Goal: Transaction & Acquisition: Subscribe to service/newsletter

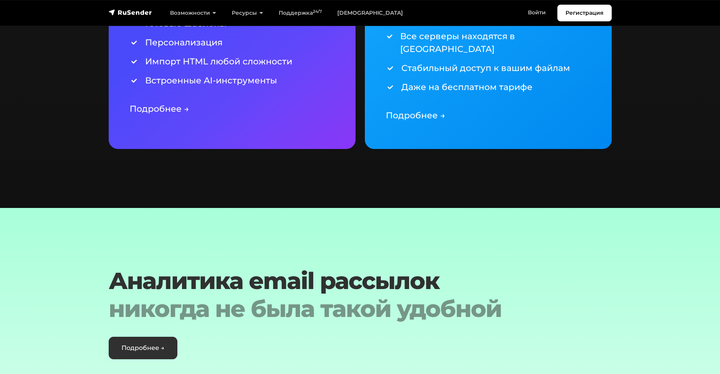
scroll to position [2027, 0]
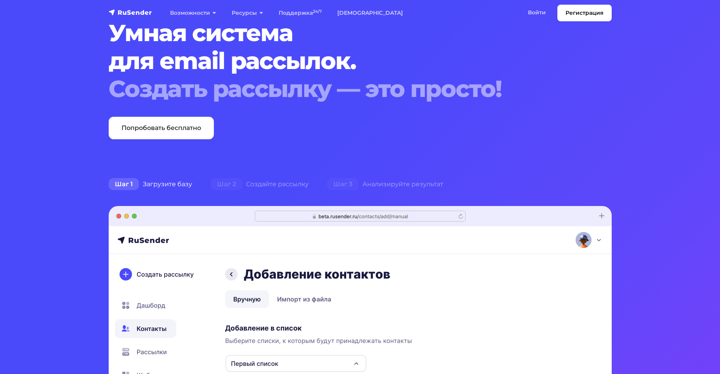
scroll to position [0, 0]
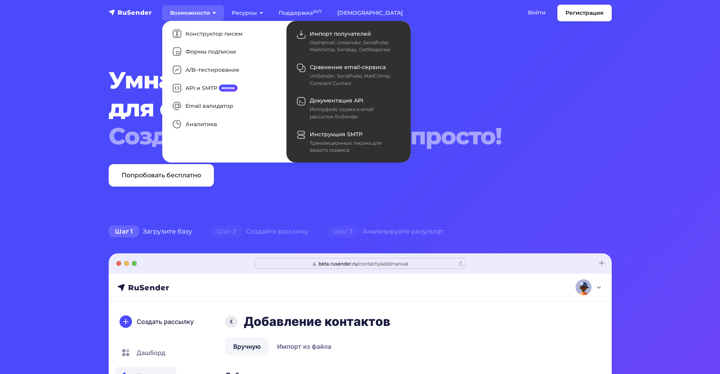
click at [197, 14] on link "Возможности" at bounding box center [193, 13] width 62 height 16
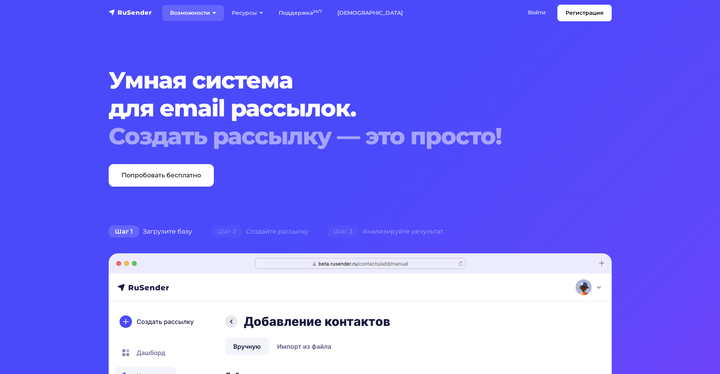
click at [185, 15] on link "Возможности" at bounding box center [193, 13] width 62 height 16
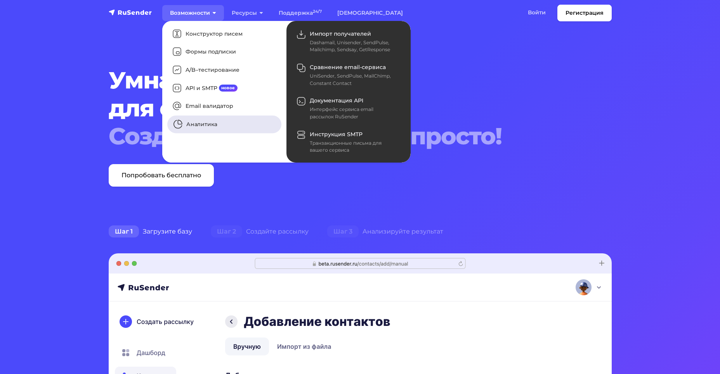
click at [206, 122] on link "Аналитика" at bounding box center [224, 125] width 114 height 18
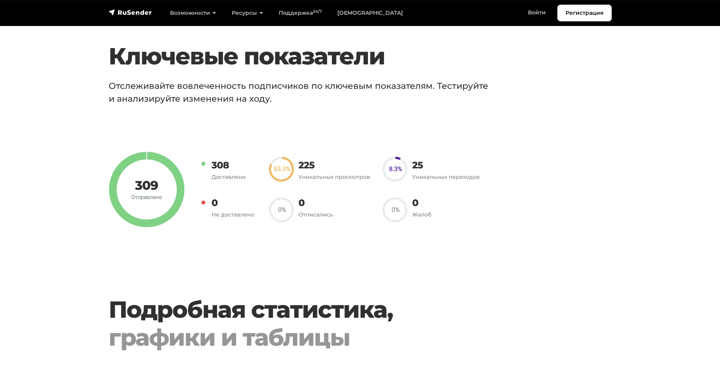
scroll to position [582, 0]
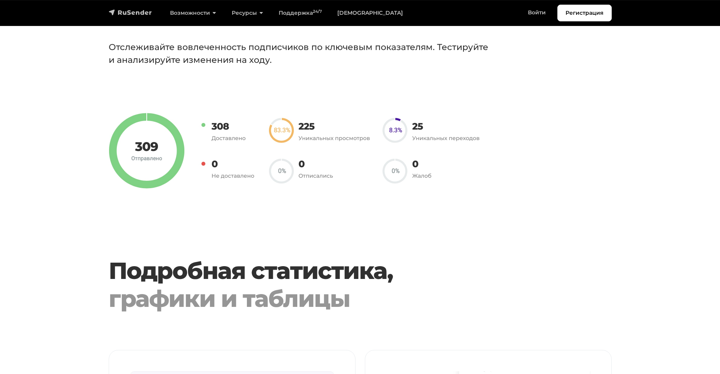
click at [144, 12] on img "navbar" at bounding box center [130, 13] width 43 height 8
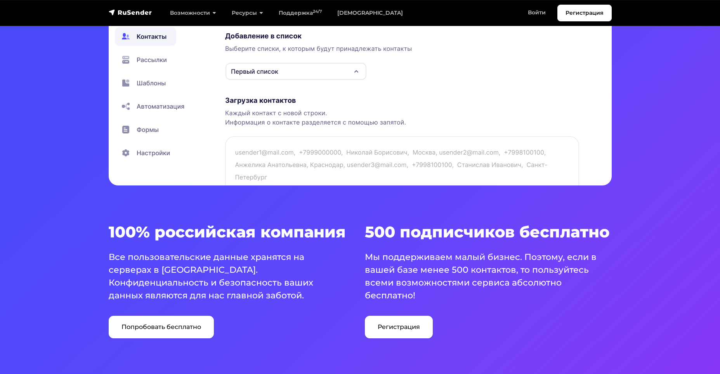
scroll to position [505, 0]
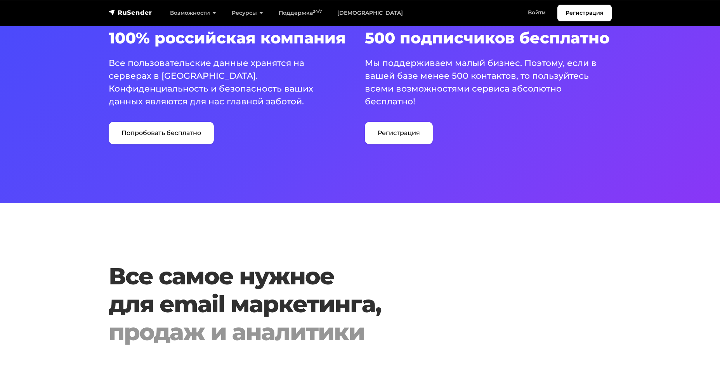
drag, startPoint x: 112, startPoint y: 38, endPoint x: 307, endPoint y: 104, distance: 206.2
click at [307, 104] on div "100% российская компания Все пользовательские данные хранятся на серверах в Рос…" at bounding box center [232, 87] width 256 height 116
copy div "00% российская компания Все пользовательские данные хранятся на серверах в Росс…"
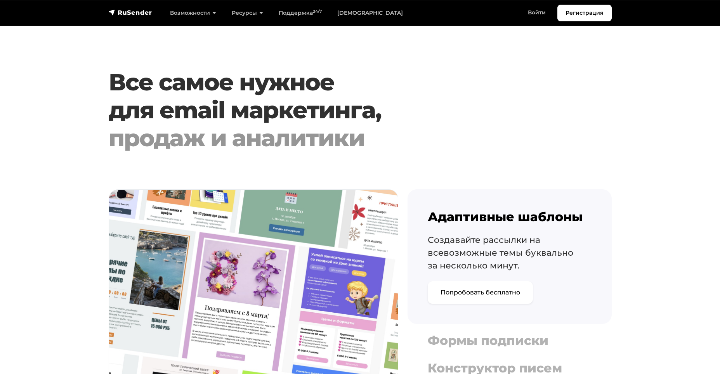
scroll to position [427, 0]
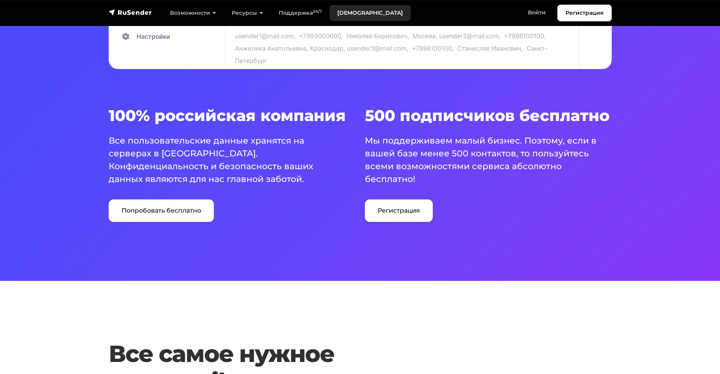
click at [349, 14] on link "[DEMOGRAPHIC_DATA]" at bounding box center [370, 13] width 81 height 16
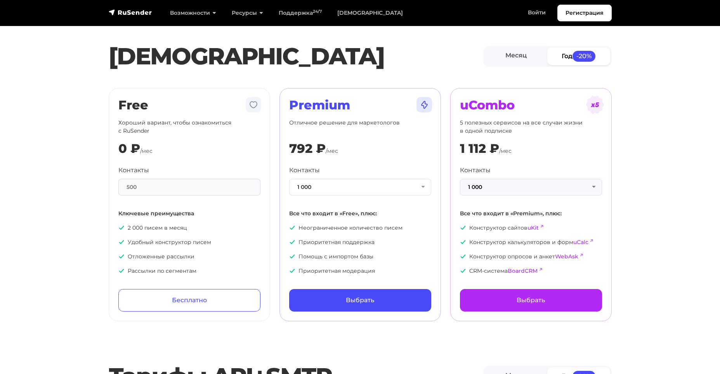
click at [508, 187] on button "1 000" at bounding box center [531, 187] width 142 height 17
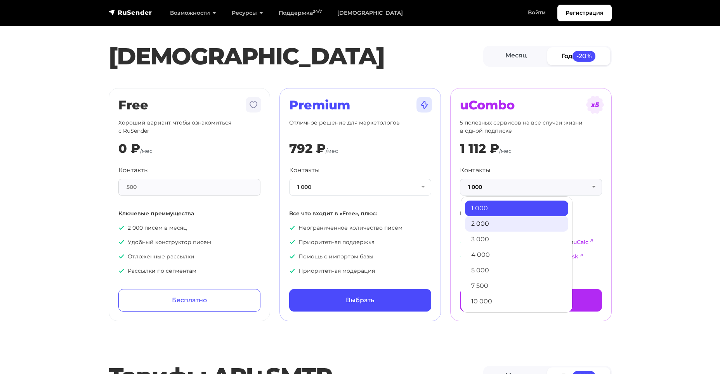
click at [498, 229] on link "2 000" at bounding box center [516, 224] width 103 height 16
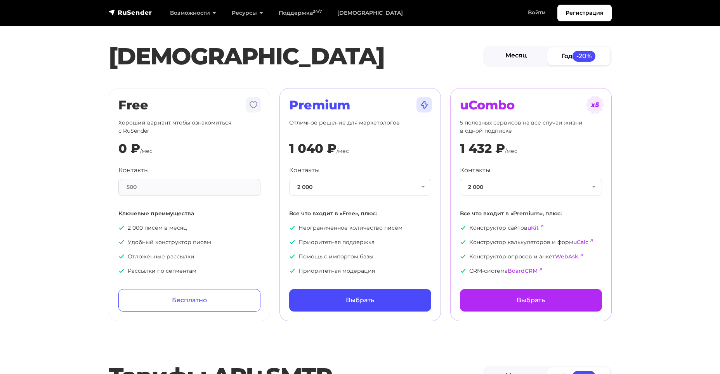
click at [520, 53] on link "Месяц" at bounding box center [516, 55] width 63 height 17
click at [583, 51] on span "-20%" at bounding box center [583, 56] width 23 height 10
click at [373, 103] on h2 "Premium" at bounding box center [360, 105] width 142 height 15
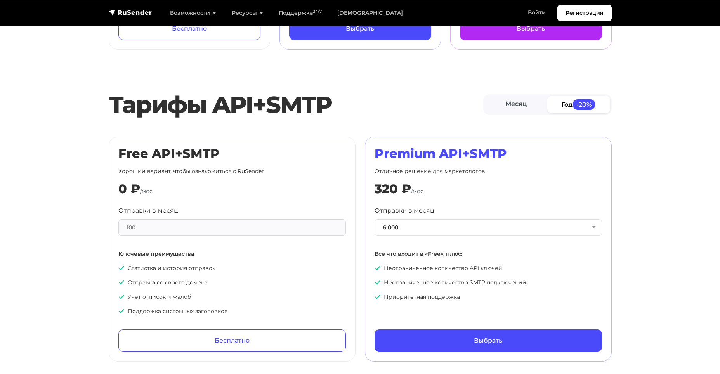
click at [375, 219] on div "6 000 6 000 10 000 50 000 100 000 150 000 300 000 700 000 1 500 000 3 000 000 5…" at bounding box center [488, 227] width 227 height 17
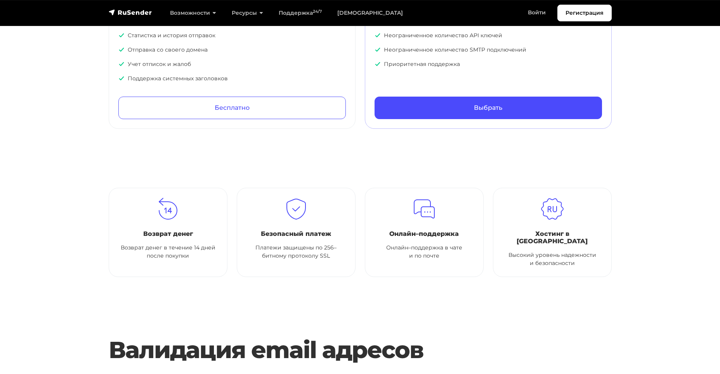
scroll to position [737, 0]
